Goal: Transaction & Acquisition: Purchase product/service

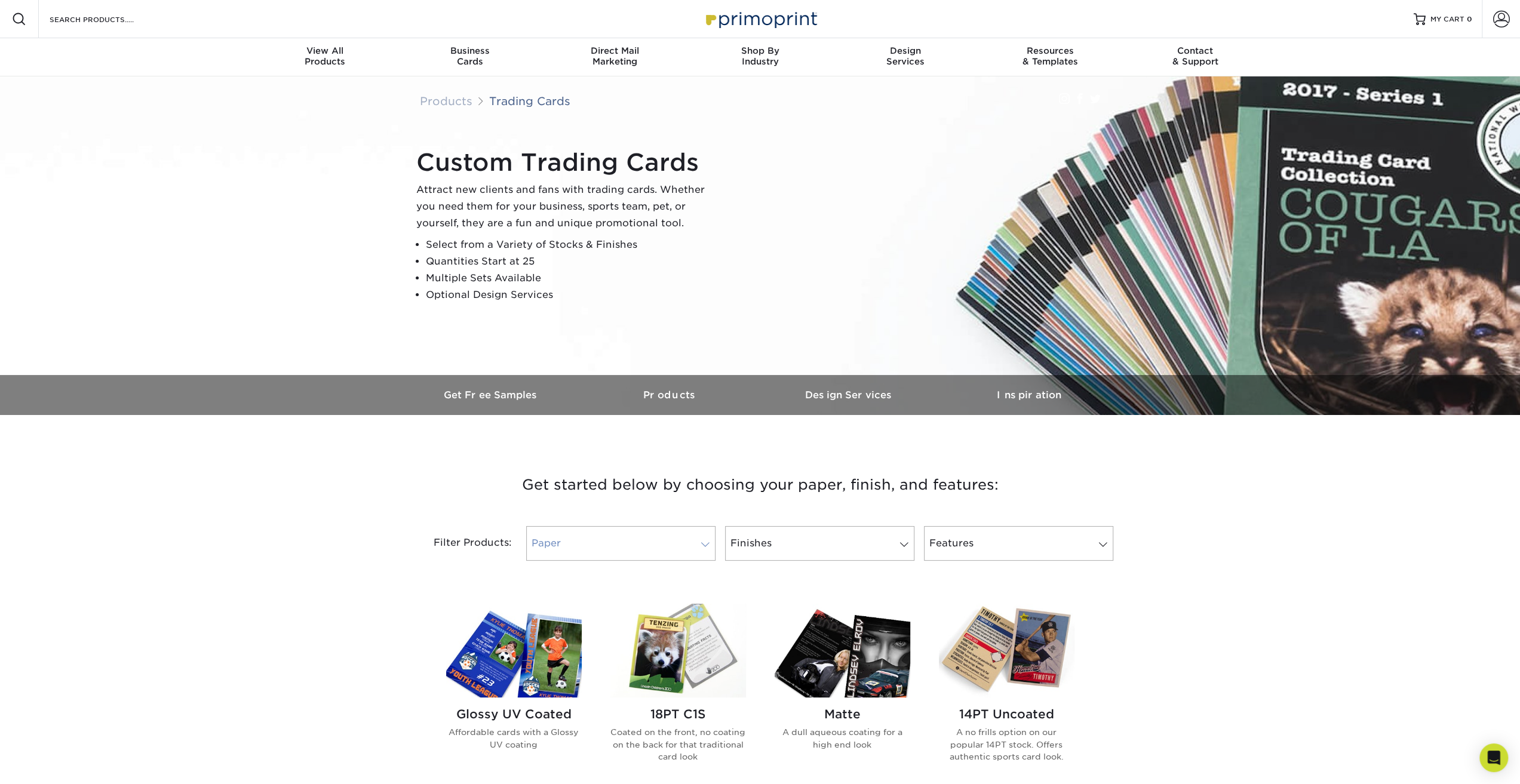
click at [697, 548] on span at bounding box center [705, 545] width 17 height 9
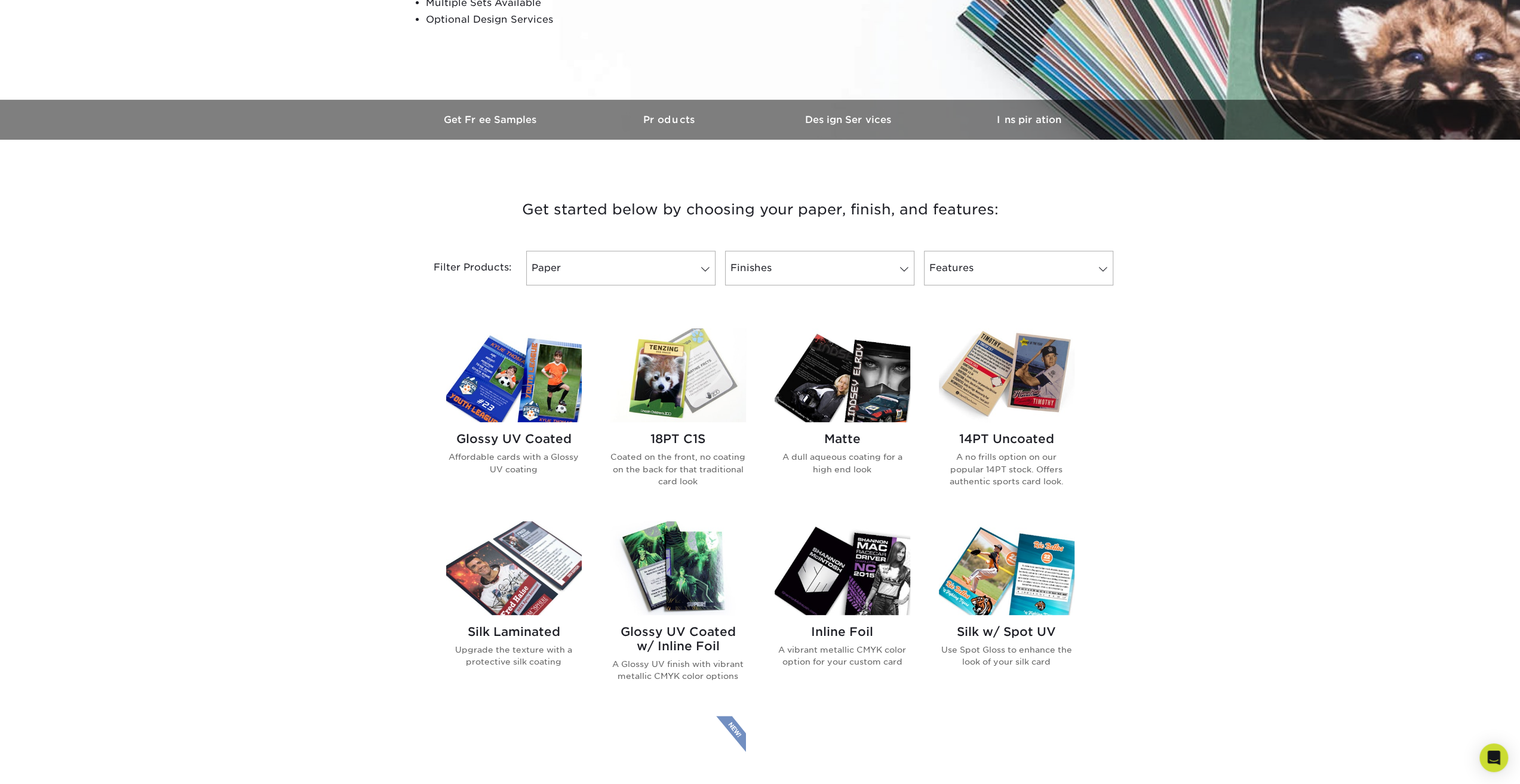
scroll to position [299, 0]
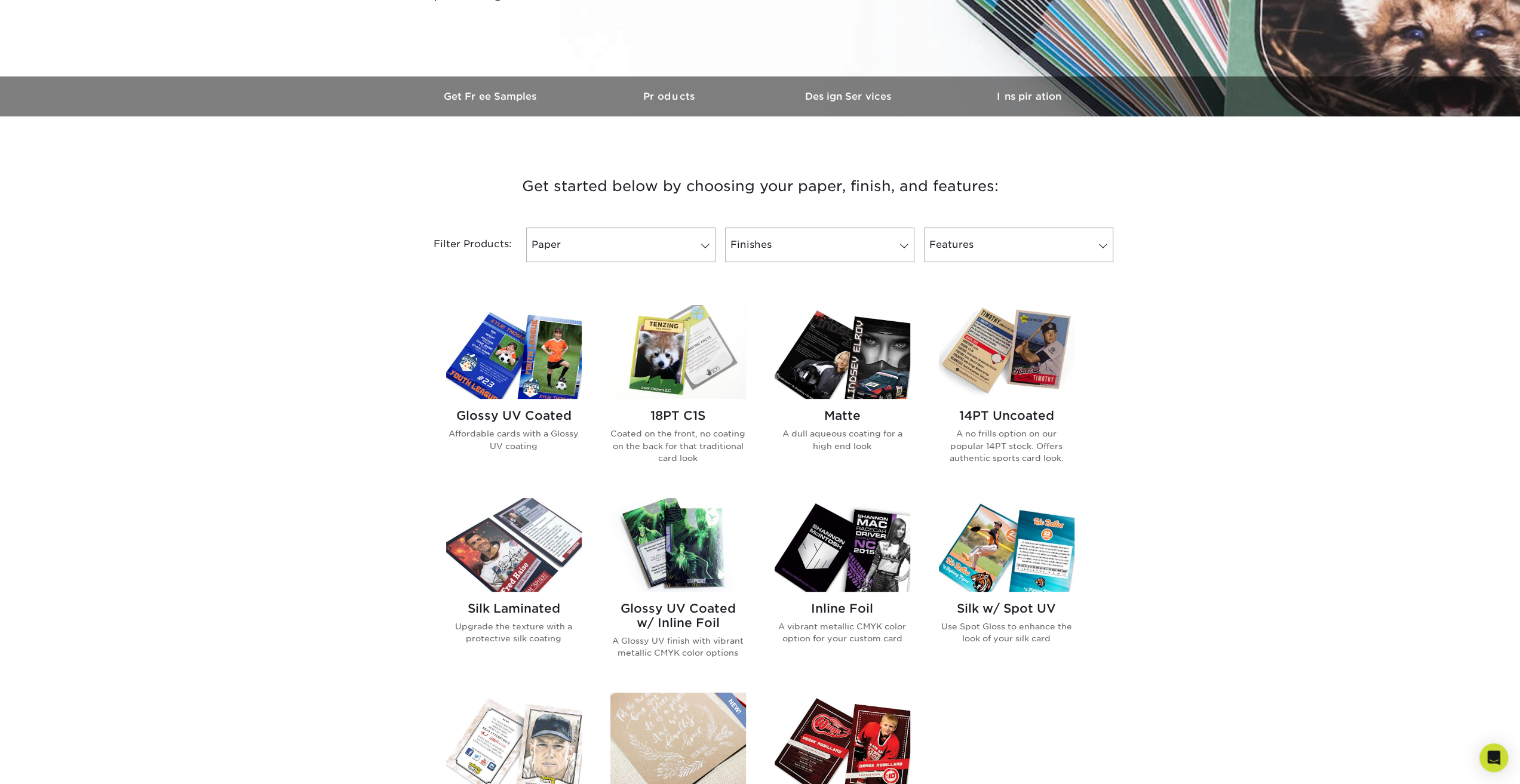
click at [502, 359] on img at bounding box center [514, 352] width 136 height 94
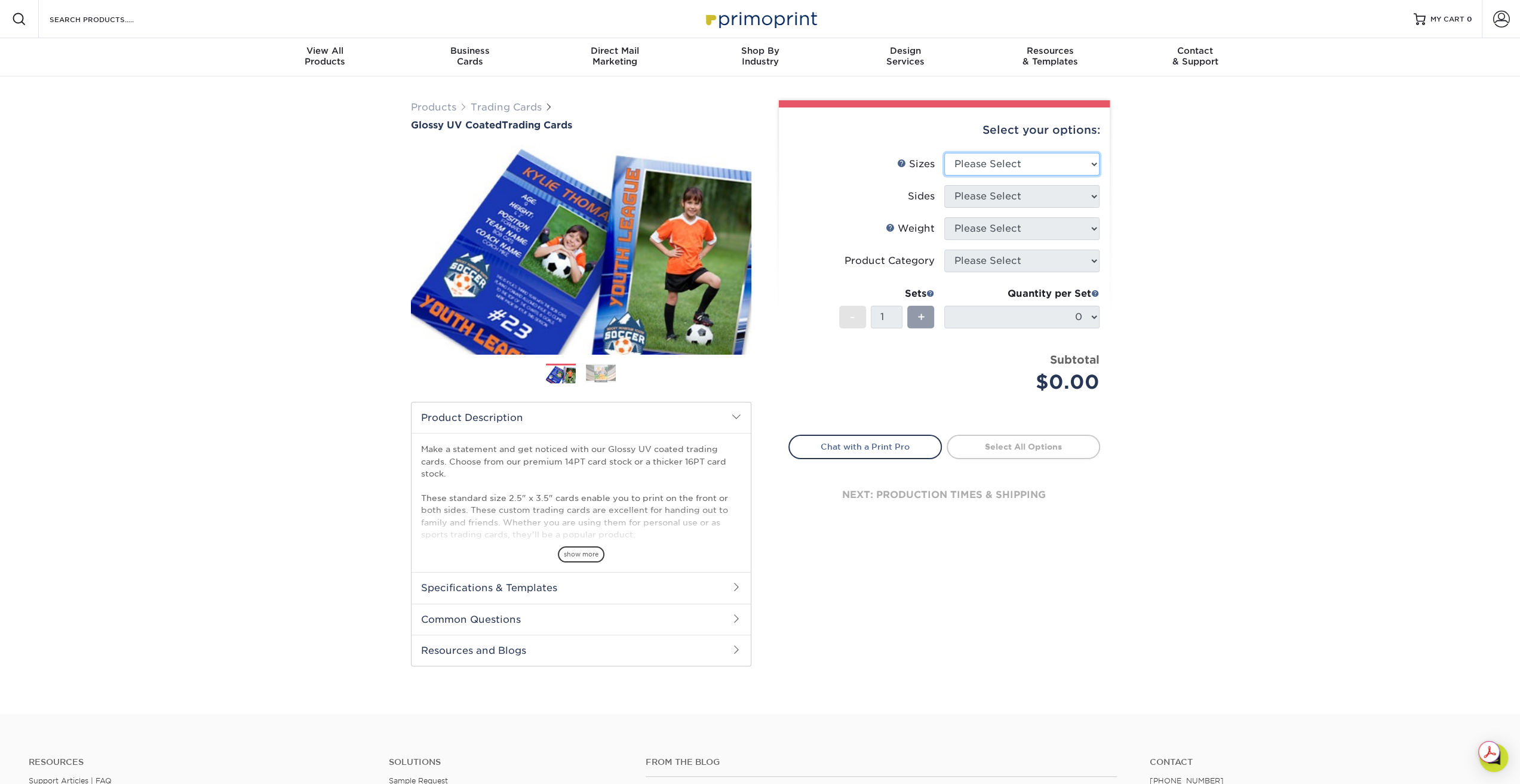
click at [1092, 165] on select "Please Select 2.5" x 3.5"" at bounding box center [1022, 164] width 155 height 23
select select "2.50x3.50"
click at [944, 153] on select "Please Select 2.5" x 3.5"" at bounding box center [1022, 164] width 155 height 23
click at [1067, 199] on select "Please Select Print Both Sides Print Front Only" at bounding box center [1022, 196] width 155 height 23
select select "13abbda7-1d64-4f25-8bb2-c179b224825d"
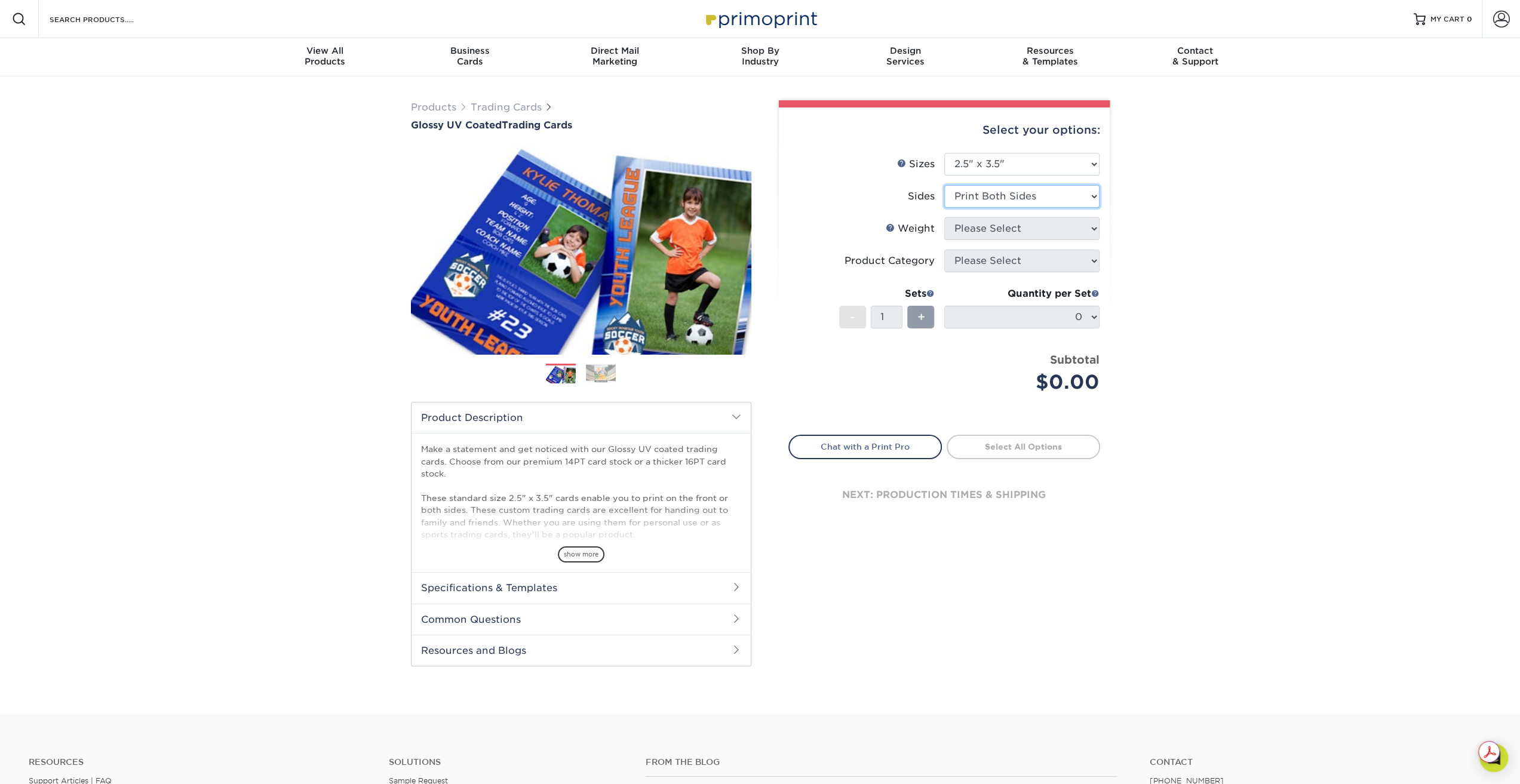
click at [944, 185] on select "Please Select Print Both Sides Print Front Only" at bounding box center [1022, 196] width 155 height 23
click at [1043, 226] on select "Please Select 16PT 14PT 18PT C1S" at bounding box center [1022, 229] width 155 height 23
select select "16PT"
click at [944, 218] on select "Please Select 16PT 14PT 18PT C1S" at bounding box center [1022, 229] width 155 height 23
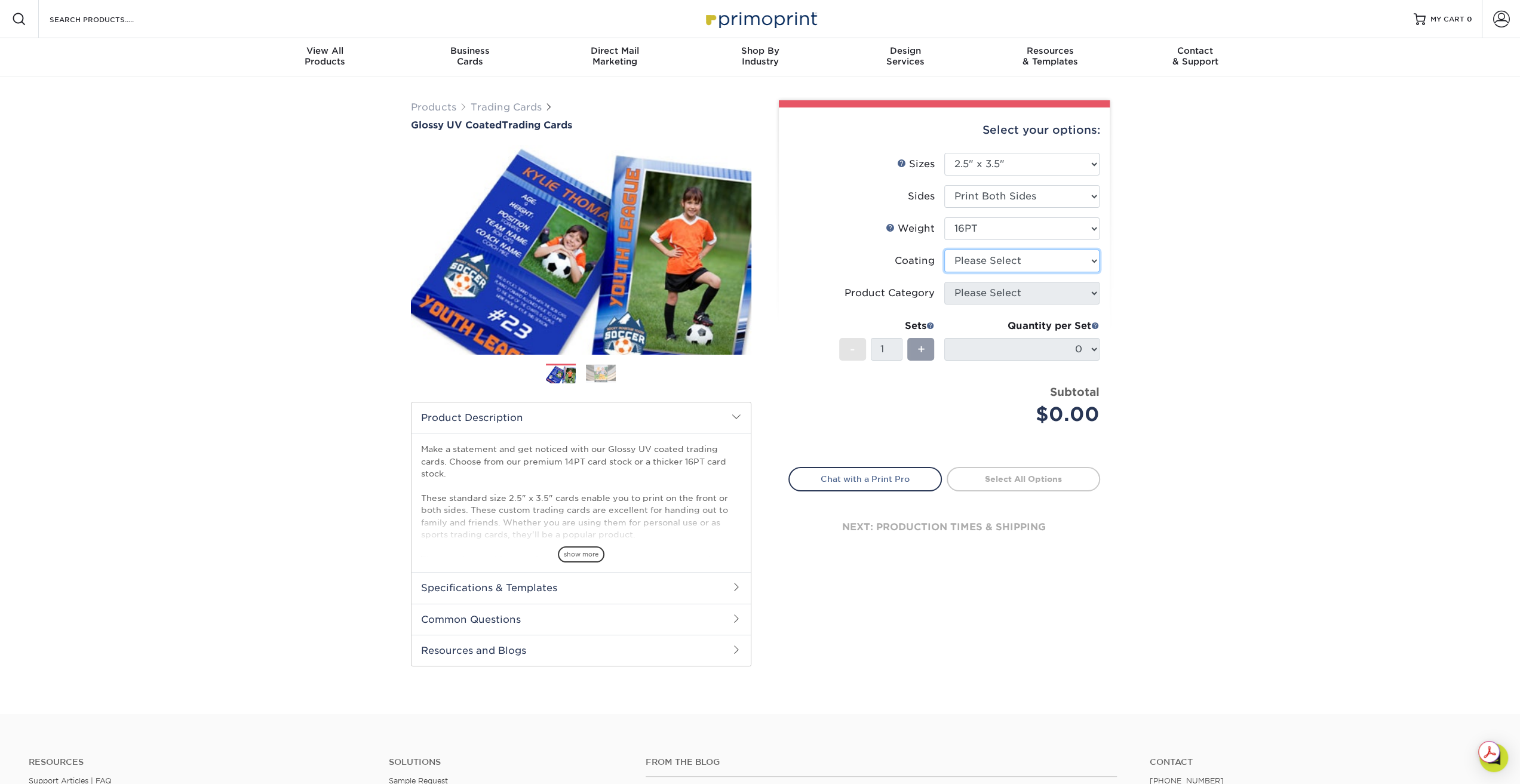
click at [1014, 262] on select at bounding box center [1022, 261] width 155 height 23
select select "ae367451-b2b8-45df-a344-0f05b6a12993"
click at [944, 249] on select at bounding box center [1022, 261] width 155 height 23
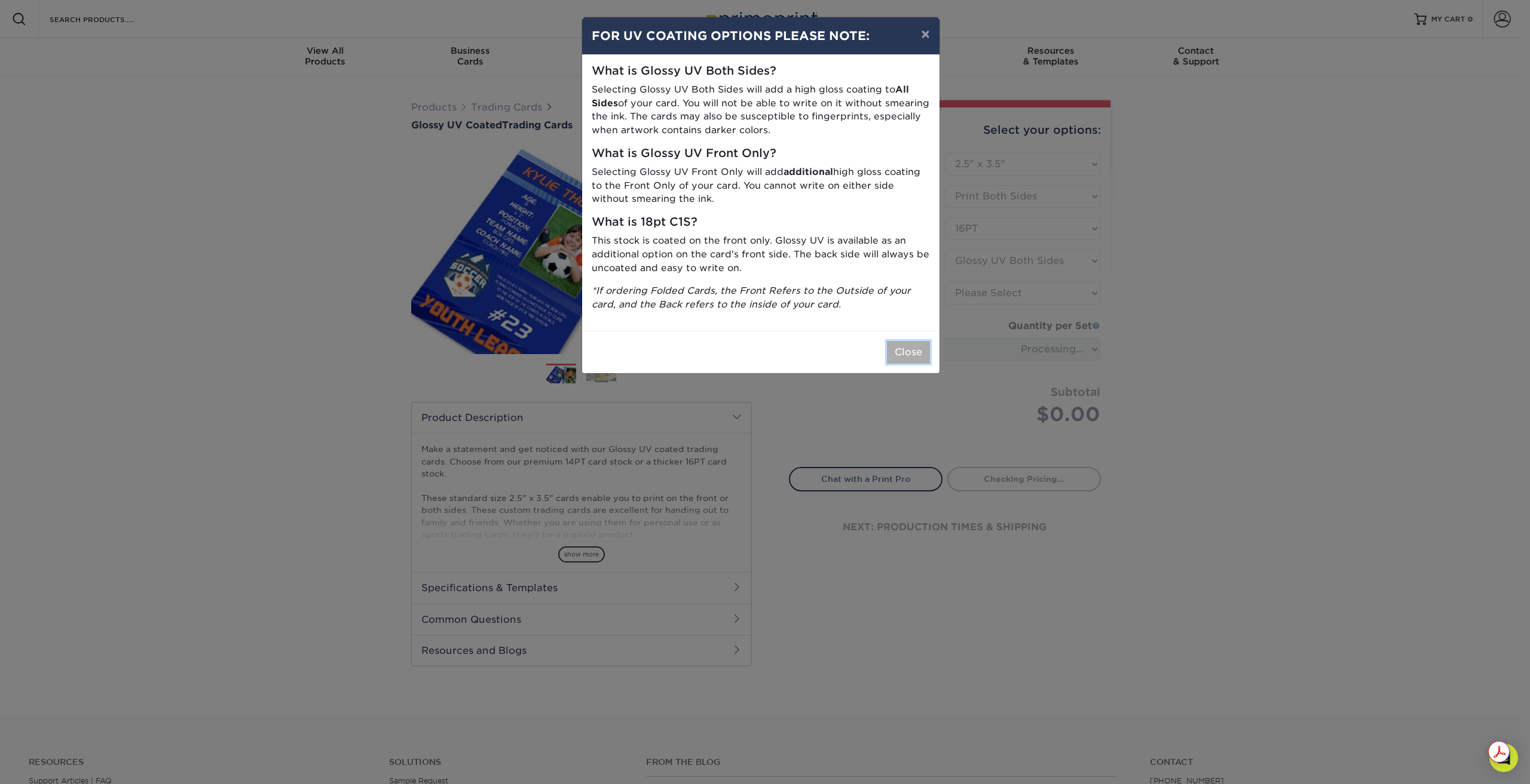
click at [907, 360] on button "Close" at bounding box center [908, 353] width 43 height 23
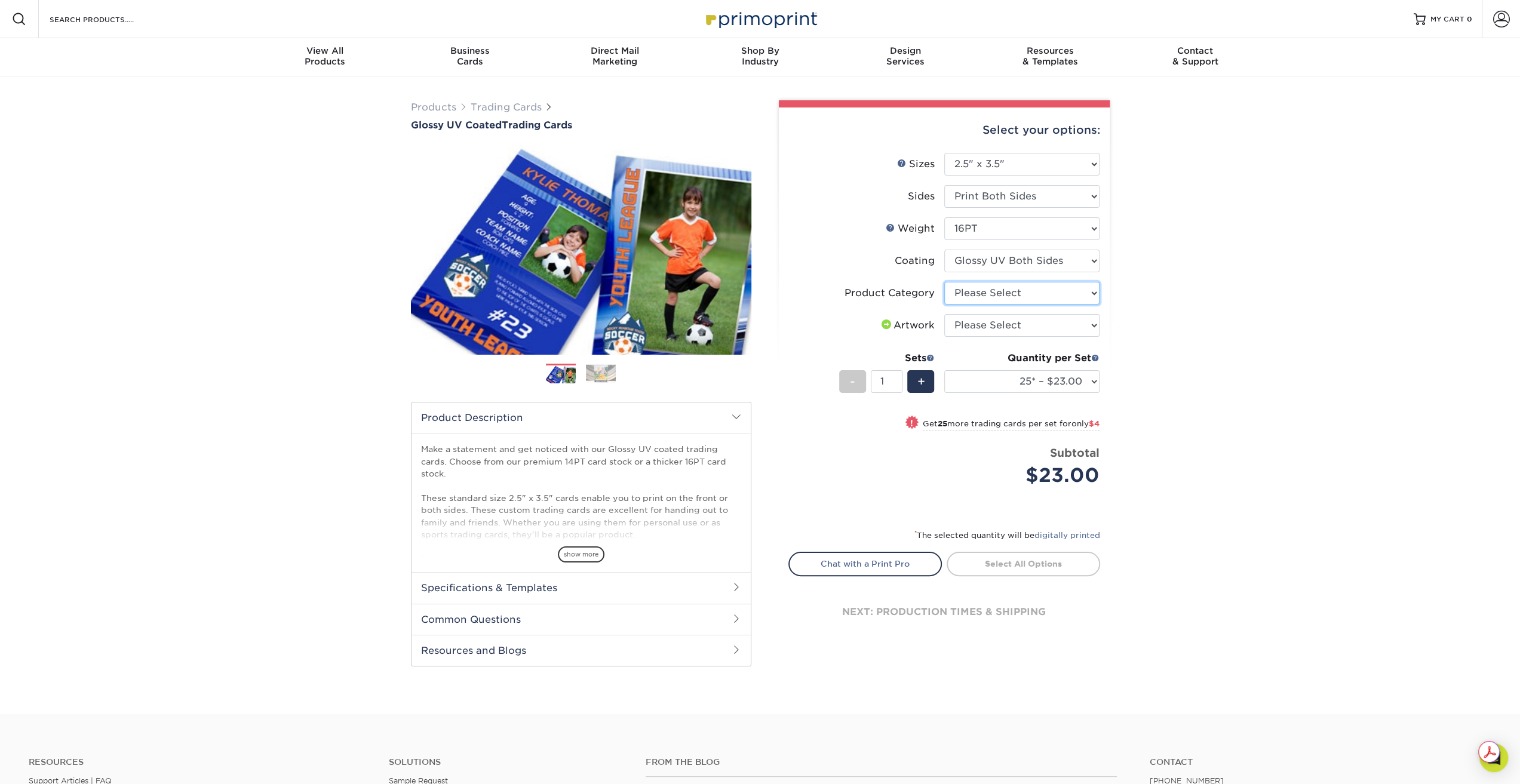
click at [985, 297] on select "Please Select Trading Cards" at bounding box center [1022, 293] width 155 height 23
select select "c2f9bce9-36c2-409d-b101-c29d9d031e18"
click at [944, 282] on select "Please Select Trading Cards" at bounding box center [1022, 293] width 155 height 23
click at [990, 324] on select "Please Select I will upload files I need a design - $100" at bounding box center [1022, 326] width 155 height 23
select select "upload"
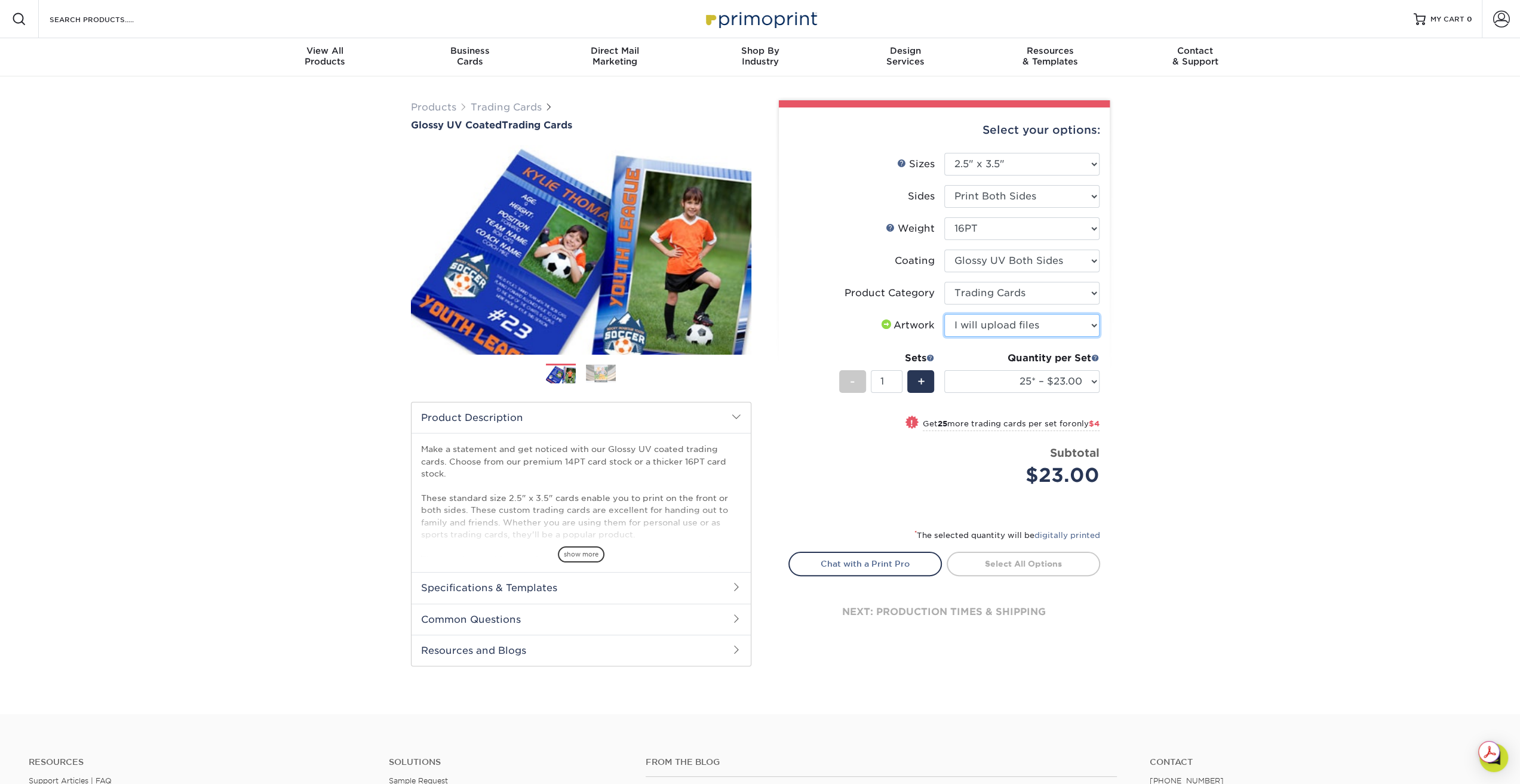
click at [944, 314] on select "Please Select I will upload files I need a design - $100" at bounding box center [1022, 326] width 155 height 23
click at [927, 382] on div "+" at bounding box center [920, 381] width 27 height 23
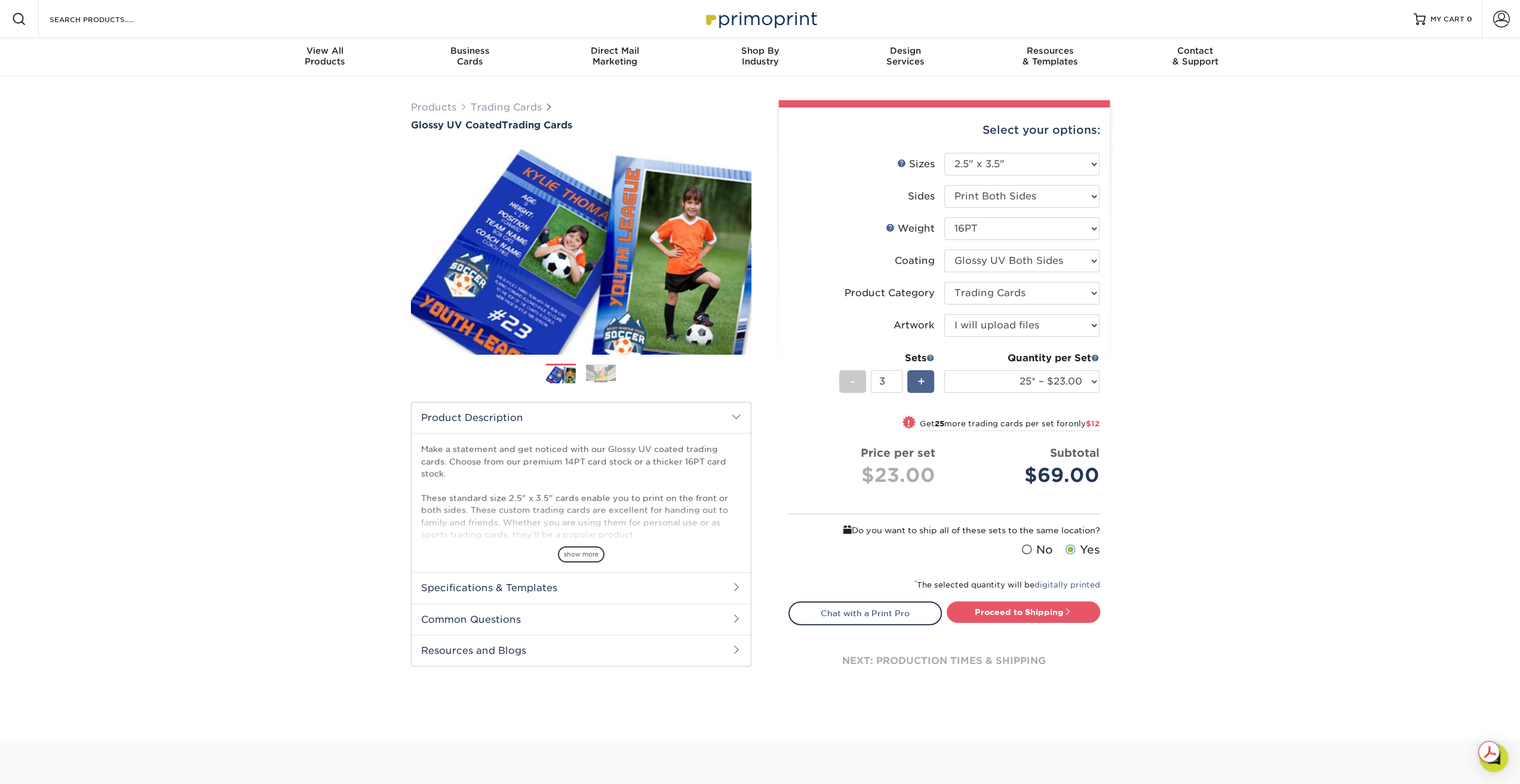
click at [927, 382] on div "+" at bounding box center [920, 381] width 27 height 23
click at [927, 381] on div "+" at bounding box center [920, 381] width 27 height 23
click at [926, 381] on div "+" at bounding box center [920, 381] width 27 height 23
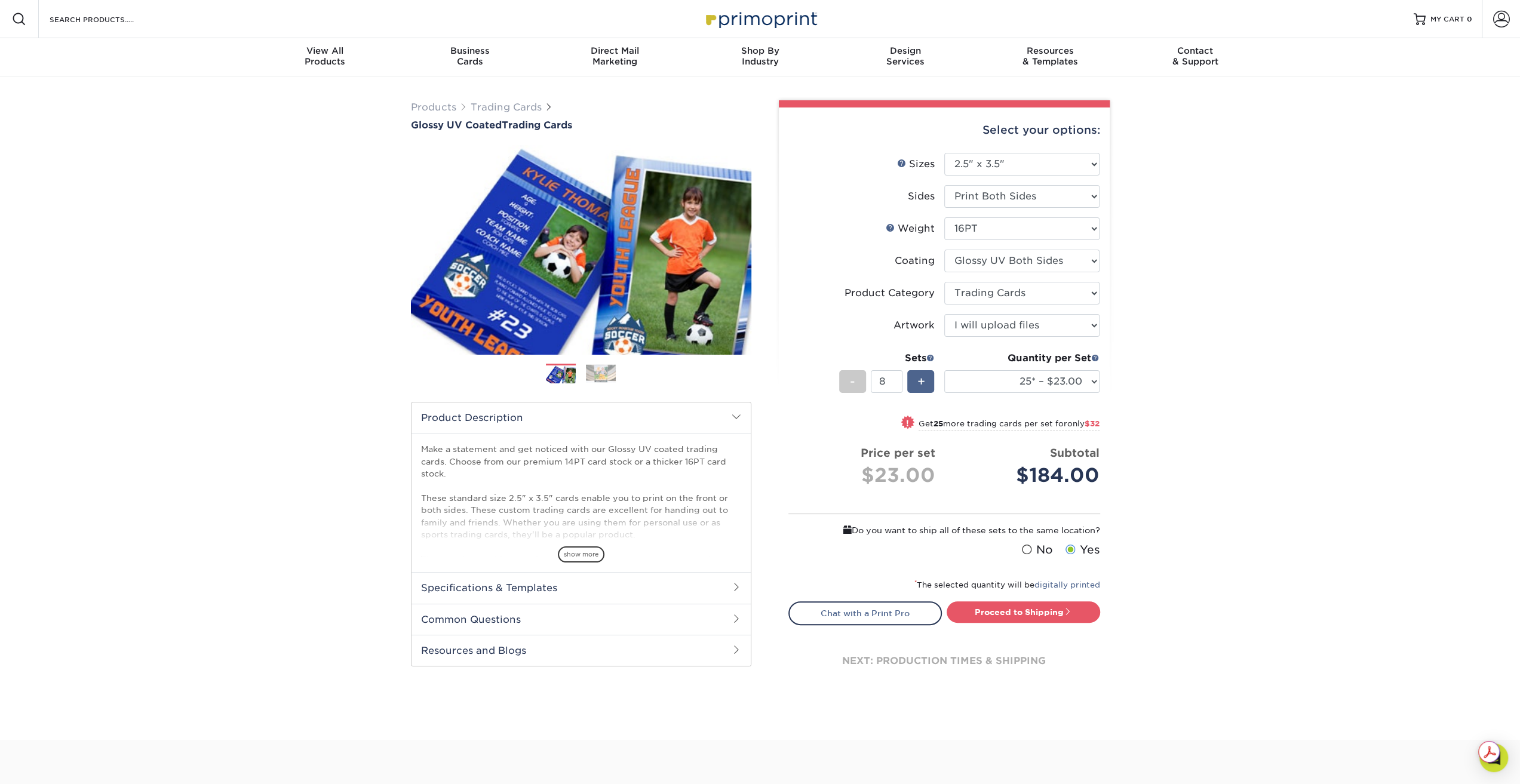
click at [926, 381] on div "+" at bounding box center [920, 381] width 27 height 23
click at [925, 381] on div "+" at bounding box center [920, 381] width 27 height 23
click at [925, 381] on div "+" at bounding box center [920, 381] width 27 height 23
type input "12"
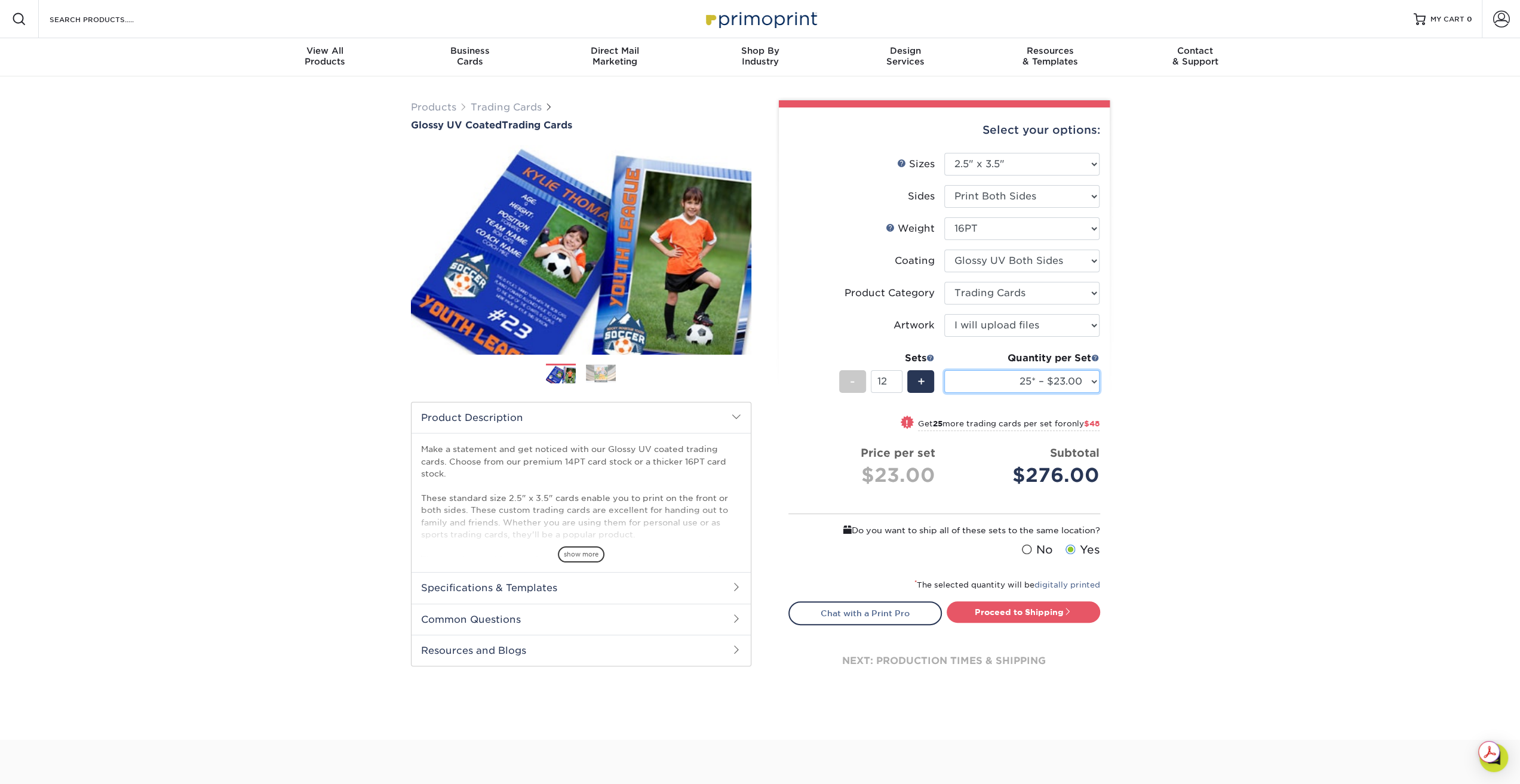
click at [1090, 378] on select "25* – $23.00 50* – $27.00 75* – $33.00 100* – $37.00 250* – $47.00 500 – $58.00…" at bounding box center [1022, 381] width 155 height 23
click at [944, 370] on select "25* – $23.00 50* – $27.00 75* – $33.00 100* – $37.00 250* – $47.00 500 – $58.00…" at bounding box center [1022, 381] width 155 height 23
click at [1173, 384] on div "Products Trading Cards Glossy UV Coated Trading Cards Previous Next /" at bounding box center [760, 408] width 1520 height 663
click at [1305, 381] on div "Products Trading Cards Glossy UV Coated Trading Cards Previous Next /" at bounding box center [760, 408] width 1520 height 663
click at [1086, 381] on select "25* – $23.00 50* – $27.00 75* – $33.00 100* – $37.00 250* – $47.00 500 – $58.00…" at bounding box center [1022, 381] width 155 height 23
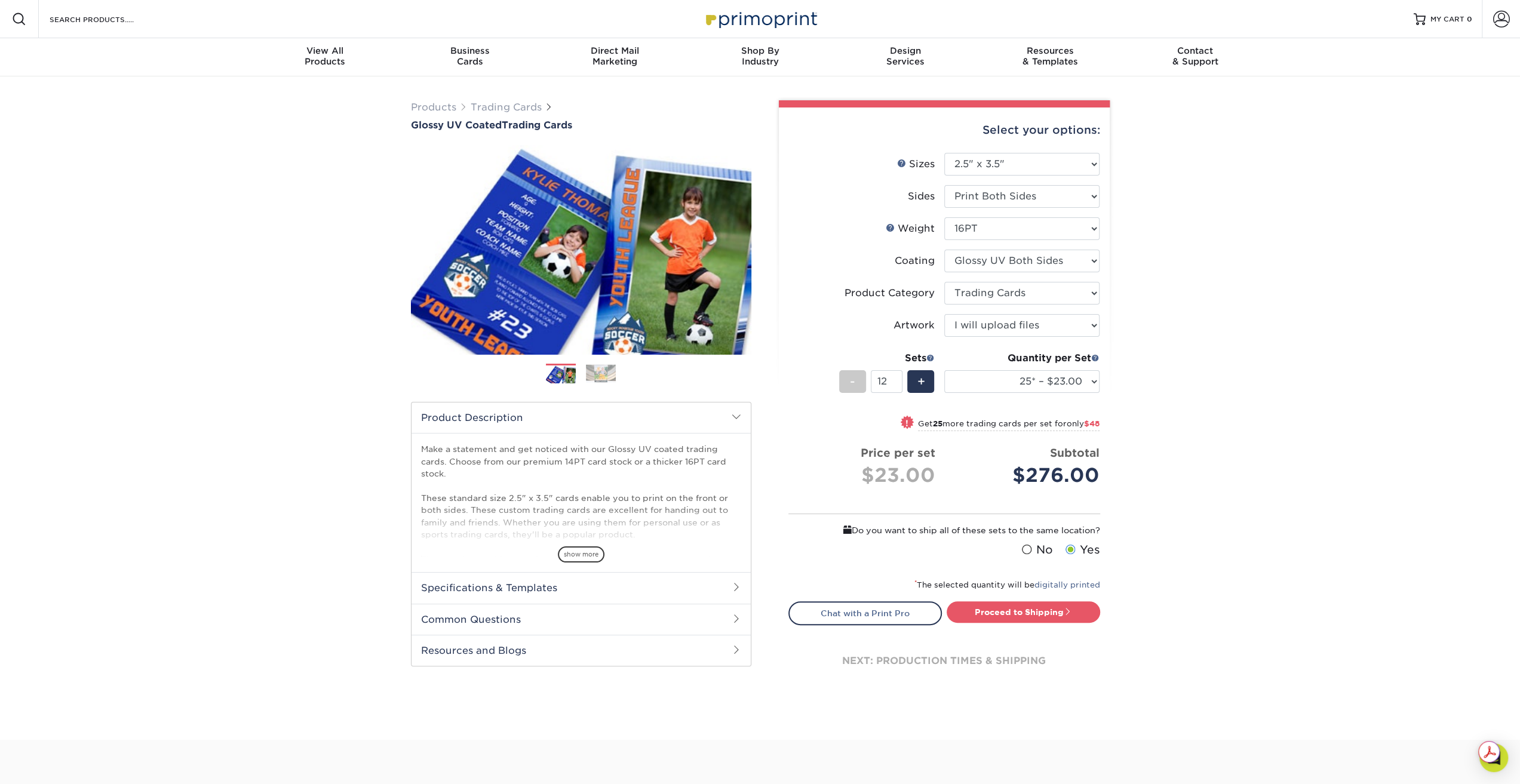
click at [1144, 375] on div "Products Trading Cards Glossy UV Coated Trading Cards Previous Next /" at bounding box center [760, 408] width 1520 height 663
click at [1094, 384] on select "25* – $23.00 50* – $27.00 75* – $33.00 100* – $37.00 250* – $47.00 500 – $58.00…" at bounding box center [1022, 381] width 155 height 23
click at [944, 370] on select "25* – $23.00 50* – $27.00 75* – $33.00 100* – $37.00 250* – $47.00 500 – $58.00…" at bounding box center [1022, 381] width 155 height 23
click at [1166, 368] on div "Products Trading Cards Glossy UV Coated Trading Cards Previous Next /" at bounding box center [760, 408] width 1520 height 663
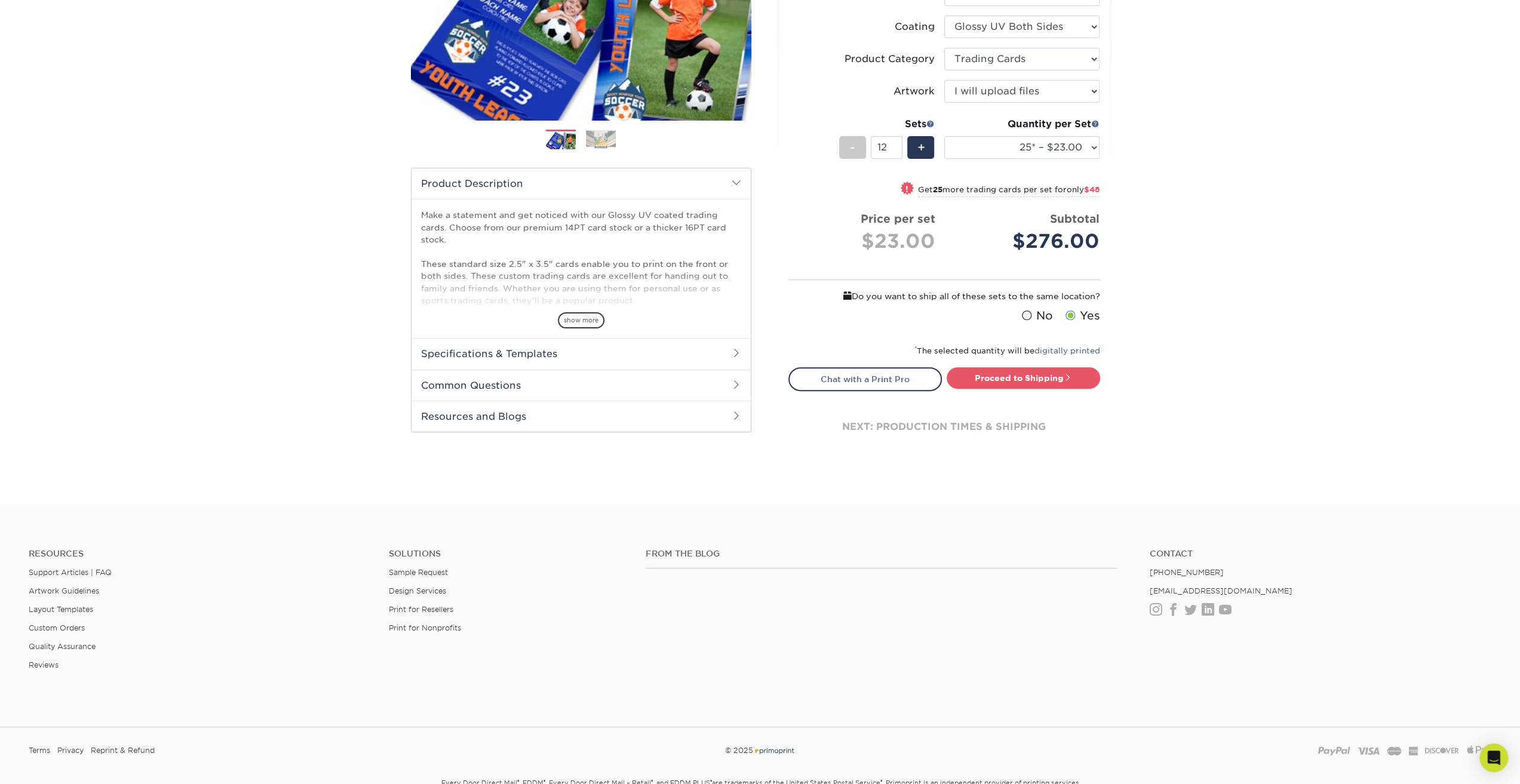
scroll to position [239, 0]
